Goal: Register for event/course

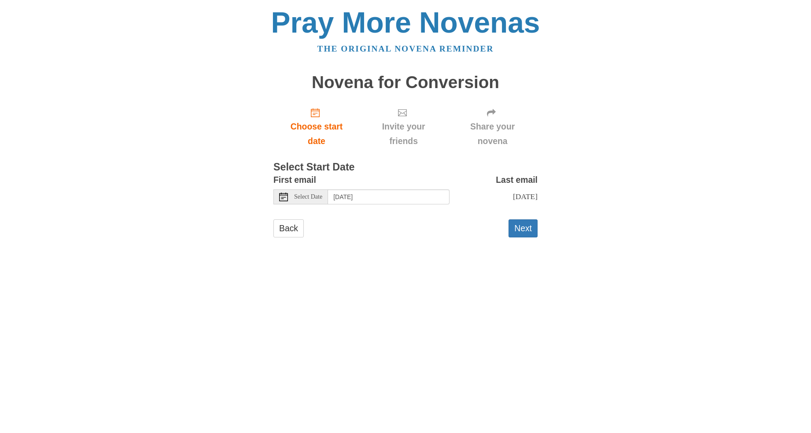
click at [283, 196] on icon at bounding box center [283, 196] width 9 height 9
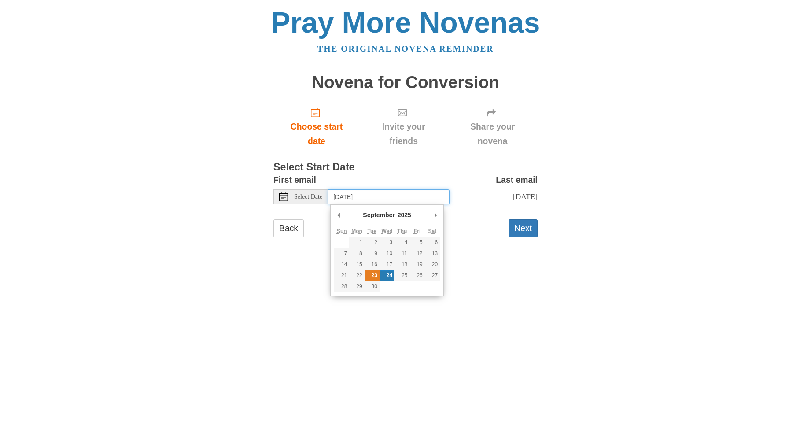
type input "[DATE]"
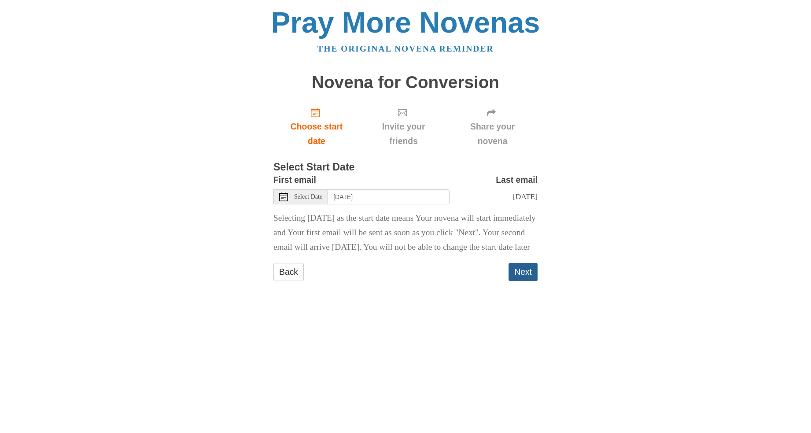
click at [527, 281] on button "Next" at bounding box center [523, 272] width 29 height 18
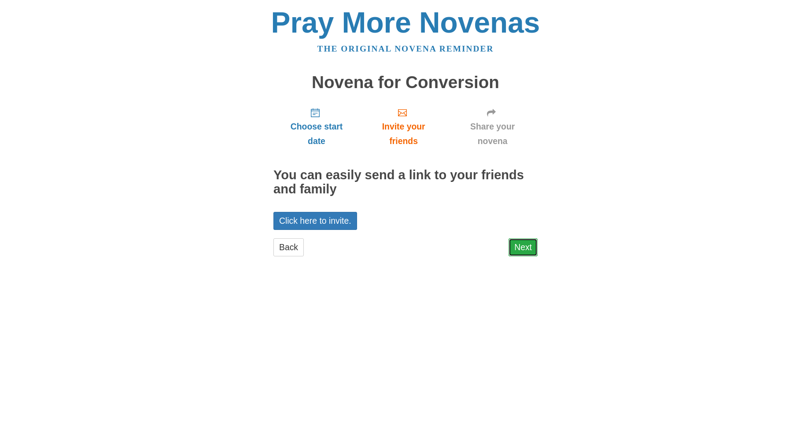
click at [521, 247] on link "Next" at bounding box center [523, 247] width 29 height 18
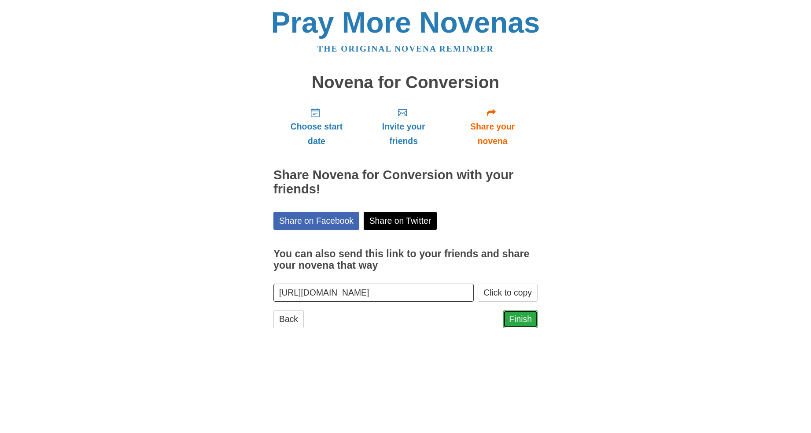
click at [520, 318] on link "Finish" at bounding box center [520, 319] width 34 height 18
